Goal: Find specific page/section: Find specific page/section

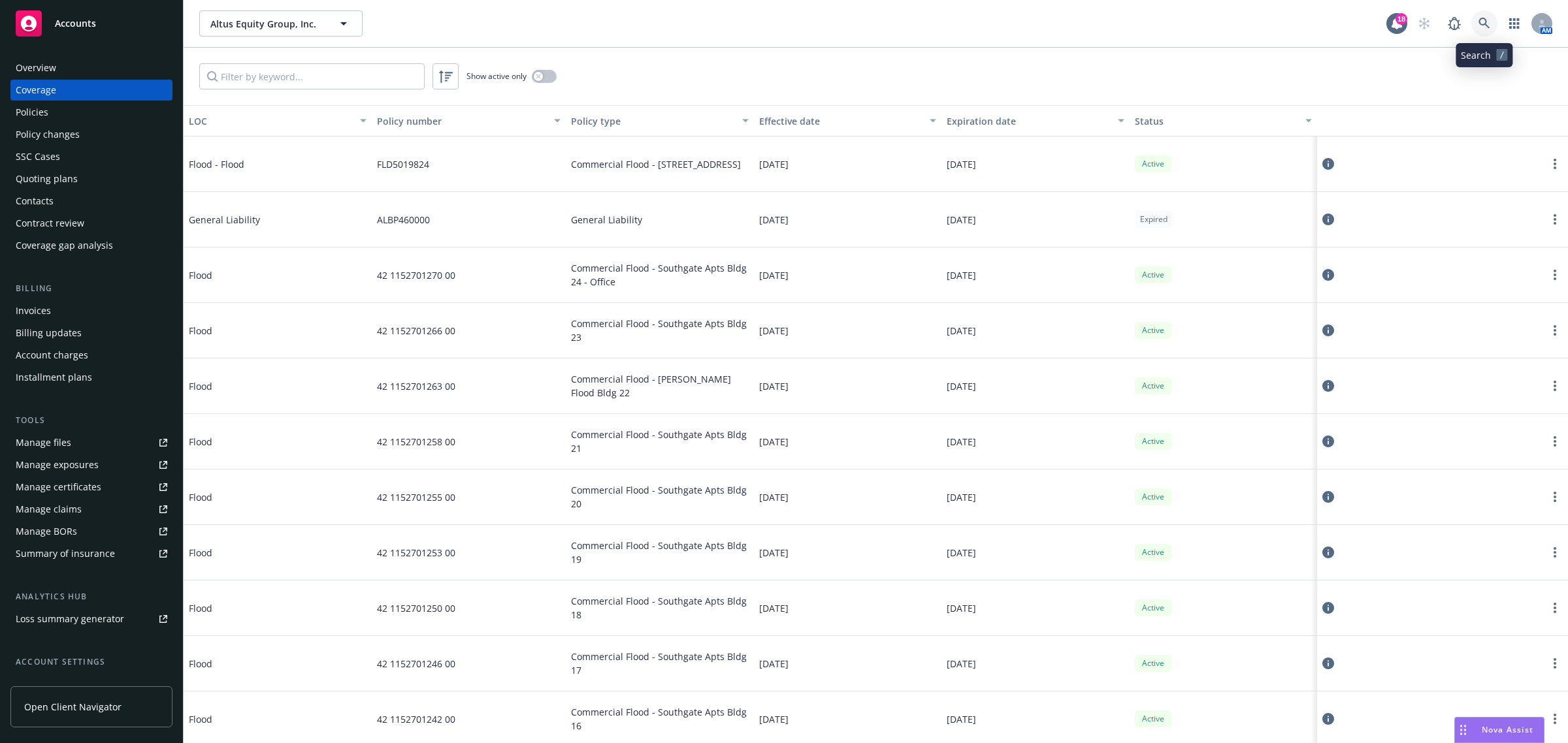
click at [1484, 24] on icon at bounding box center [1483, 23] width 11 height 11
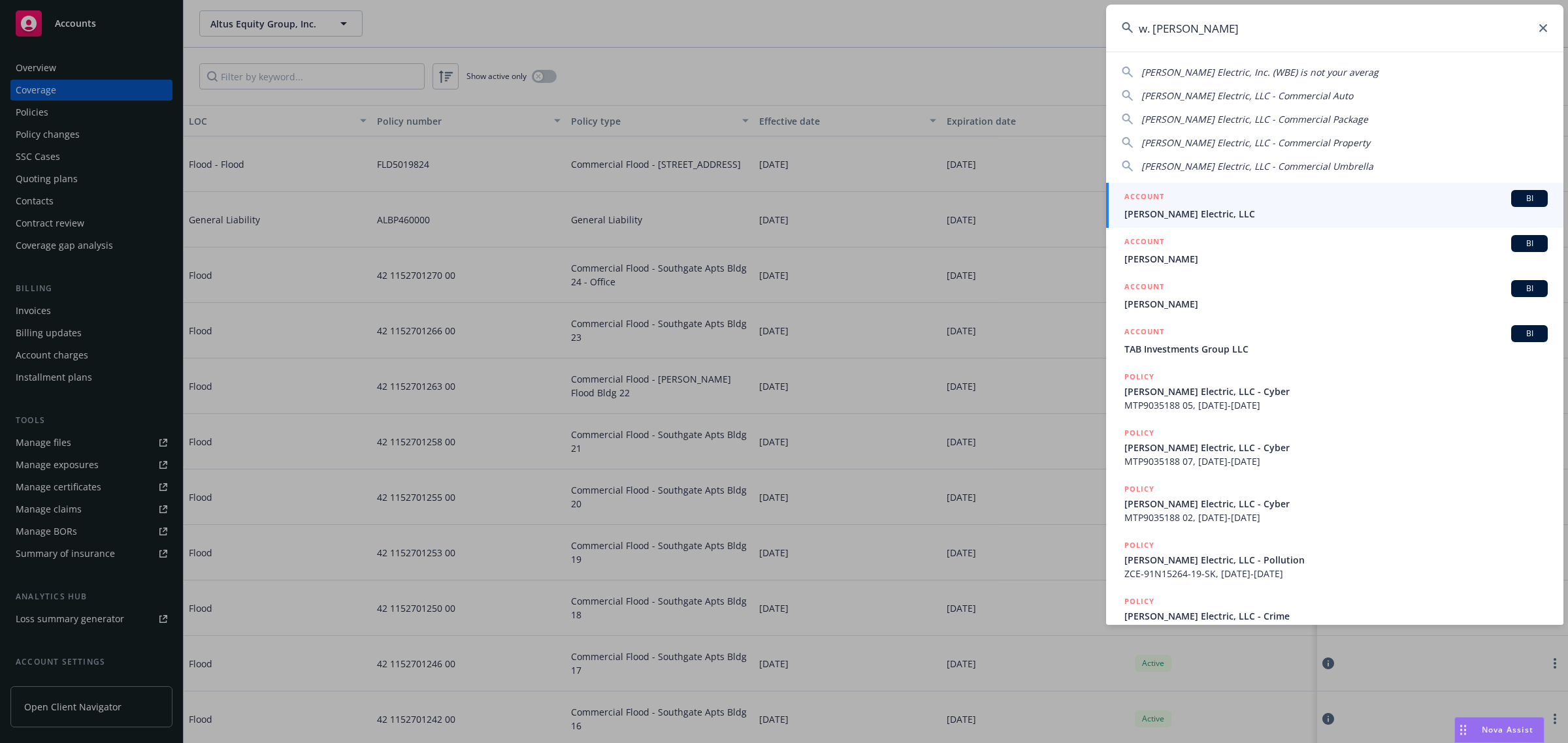
type input "w. [PERSON_NAME]"
click at [1220, 219] on span "[PERSON_NAME] Electric, LLC" at bounding box center [1336, 214] width 424 height 14
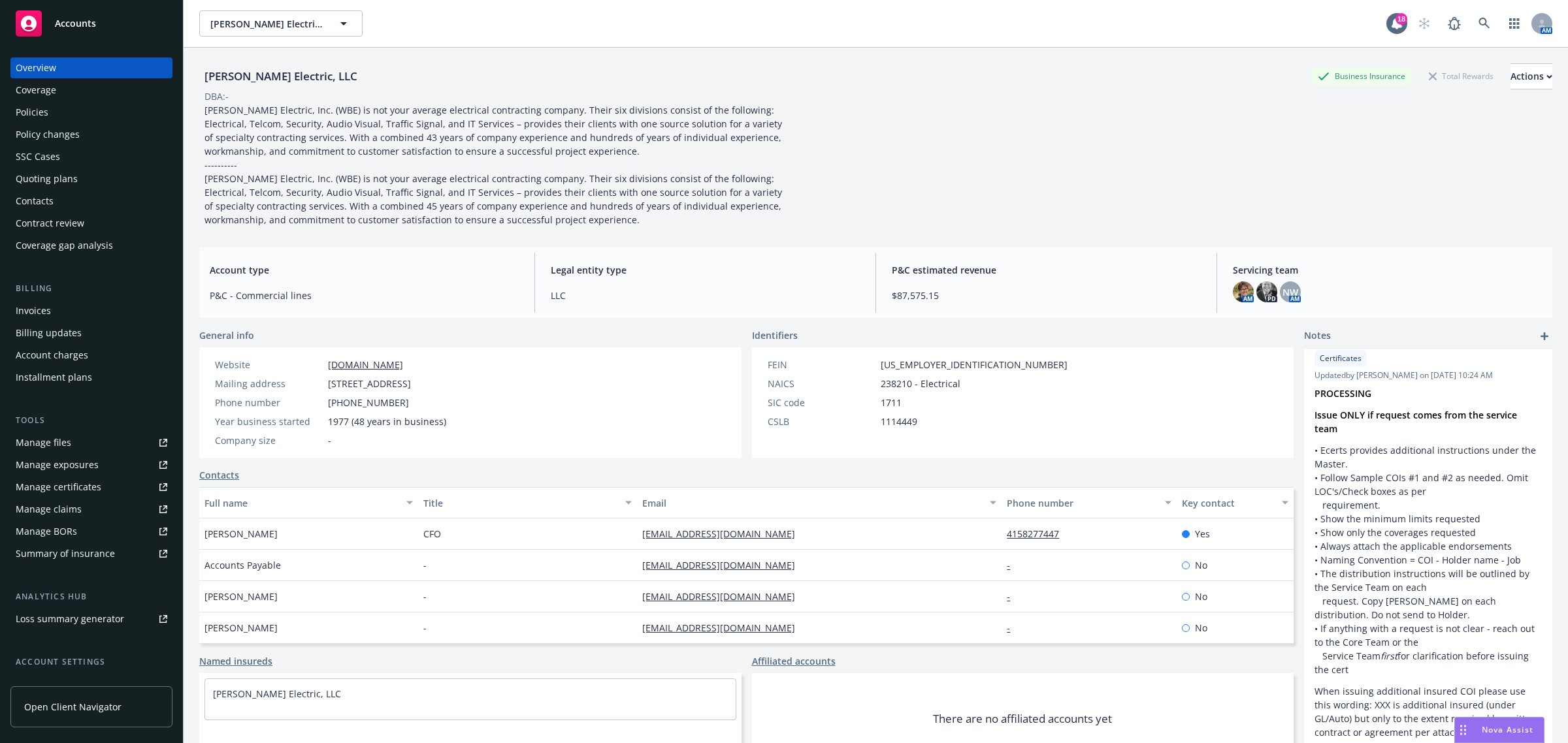
scroll to position [245, 0]
